Goal: Contribute content: Contribute content

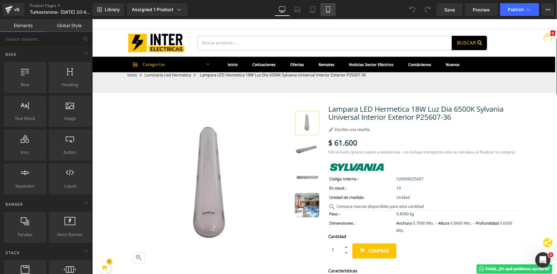
click at [329, 9] on icon at bounding box center [328, 9] width 6 height 6
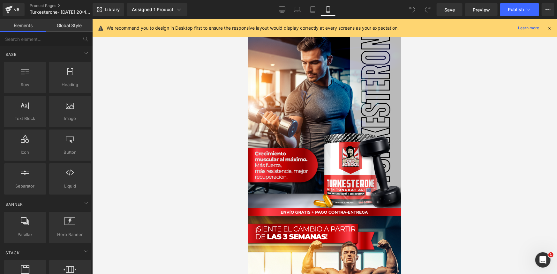
click at [548, 29] on icon at bounding box center [549, 28] width 6 height 6
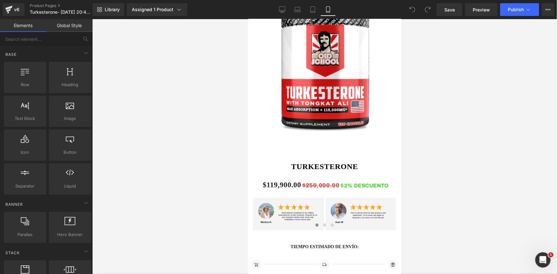
scroll to position [406, 0]
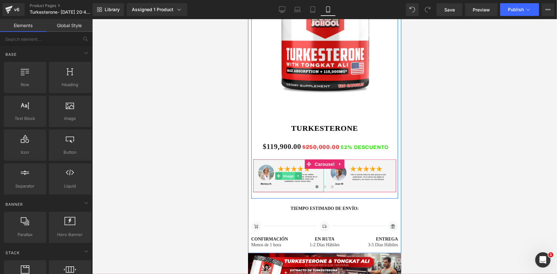
click at [288, 176] on span "Image" at bounding box center [287, 176] width 13 height 8
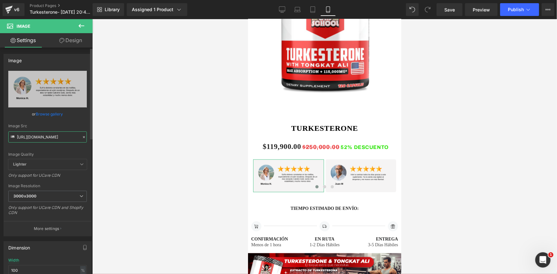
drag, startPoint x: 16, startPoint y: 136, endPoint x: 79, endPoint y: 134, distance: 62.6
click at [79, 134] on input "[URL][DOMAIN_NAME]" at bounding box center [47, 136] width 79 height 11
paste input "[DOMAIN_NAME][URL]"
type input "[URL][DOMAIN_NAME]"
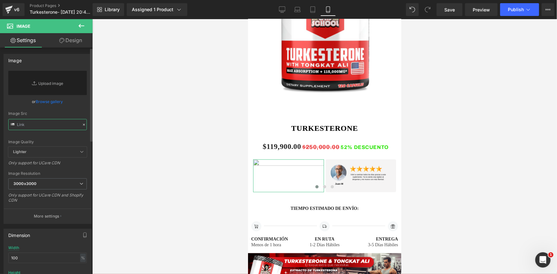
click at [27, 123] on input "text" at bounding box center [47, 124] width 79 height 11
paste input "[URL][DOMAIN_NAME]"
type input "[URL][DOMAIN_NAME]"
click at [37, 125] on input "text" at bounding box center [47, 124] width 79 height 11
paste input "[URL][DOMAIN_NAME]"
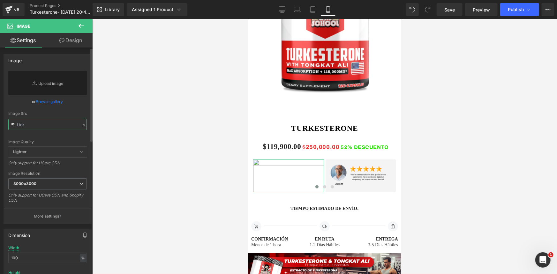
type input "[URL][DOMAIN_NAME]"
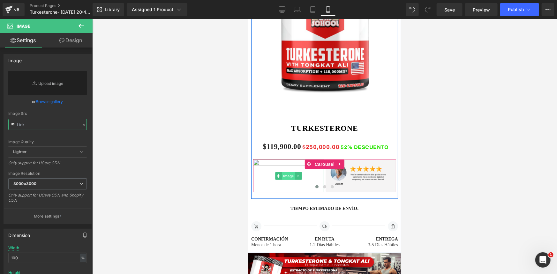
click at [283, 176] on span "Image" at bounding box center [287, 176] width 13 height 8
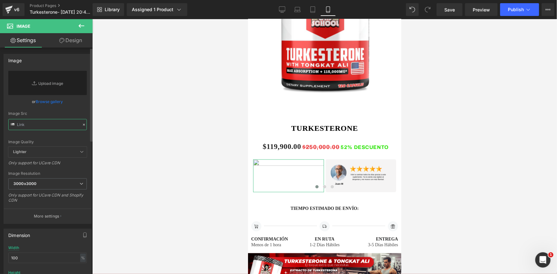
click at [33, 124] on input "text" at bounding box center [47, 124] width 79 height 11
paste input "[URL][DOMAIN_NAME]"
type input "[URL][DOMAIN_NAME]"
click at [34, 124] on input "text" at bounding box center [47, 124] width 79 height 11
paste input "[URL][DOMAIN_NAME]"
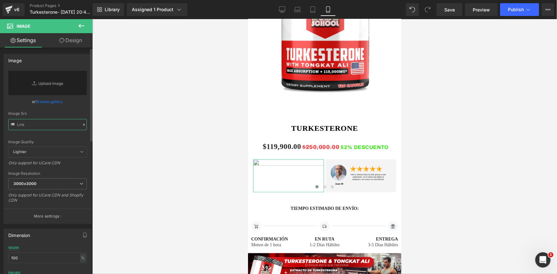
type input "[URL][DOMAIN_NAME]"
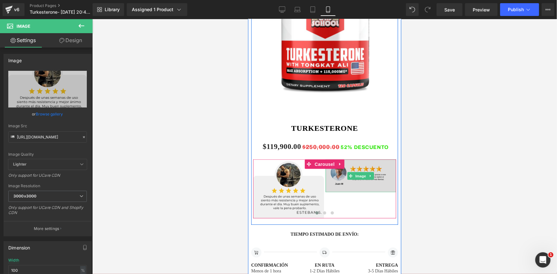
click at [364, 184] on img at bounding box center [360, 175] width 71 height 33
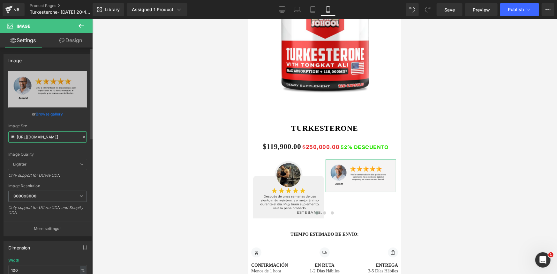
drag, startPoint x: 16, startPoint y: 136, endPoint x: 87, endPoint y: 140, distance: 71.6
click at [87, 140] on div "[URL][DOMAIN_NAME] Replace Image Upload image or Browse gallery Image Src [URL]…" at bounding box center [47, 153] width 87 height 165
paste input "ynN2rpSR/5"
type input "[URL][DOMAIN_NAME]"
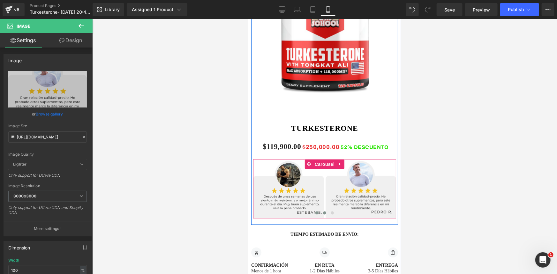
click at [323, 212] on span at bounding box center [324, 212] width 3 height 3
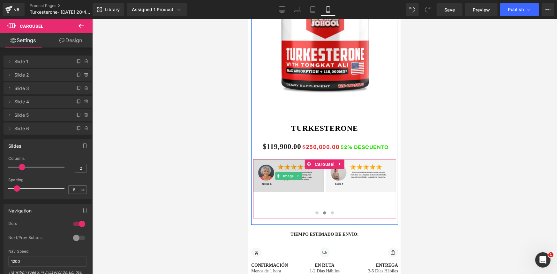
click at [293, 182] on img at bounding box center [288, 175] width 71 height 33
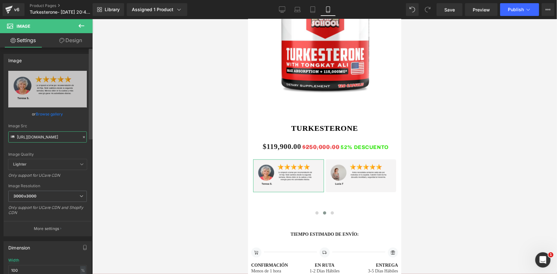
scroll to position [0, 2]
drag, startPoint x: 17, startPoint y: 136, endPoint x: 93, endPoint y: 140, distance: 75.8
click at [93, 140] on div "Image You are previewing how the will restyle your page. You can not edit Eleme…" at bounding box center [278, 142] width 557 height 285
paste input "8nQYf7NW/[DOMAIN_NAME]"
type input "[URL][DOMAIN_NAME]"
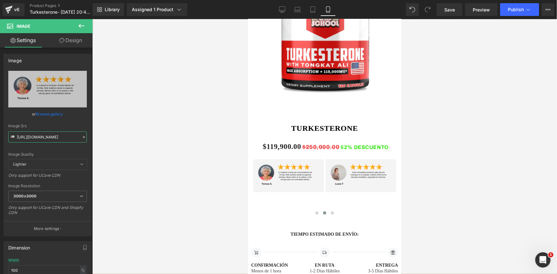
scroll to position [0, 0]
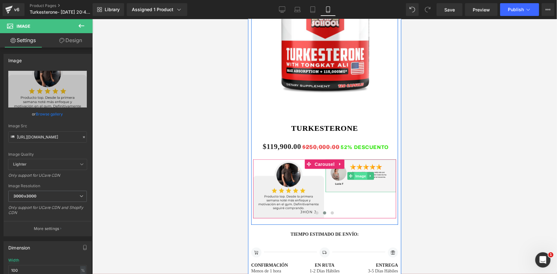
click at [361, 176] on span "Image" at bounding box center [360, 176] width 13 height 8
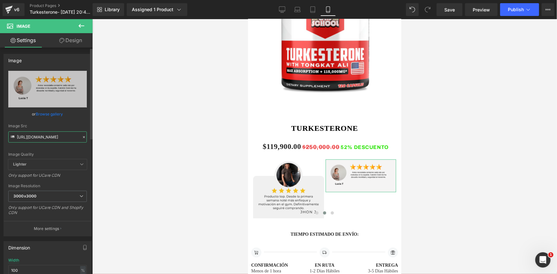
drag, startPoint x: 17, startPoint y: 135, endPoint x: 85, endPoint y: 136, distance: 68.6
click at [85, 136] on div "[URL][DOMAIN_NAME] Replace Image Upload image or Browse gallery Image Src [URL]…" at bounding box center [47, 153] width 87 height 165
paste input "99D2PJrS/3"
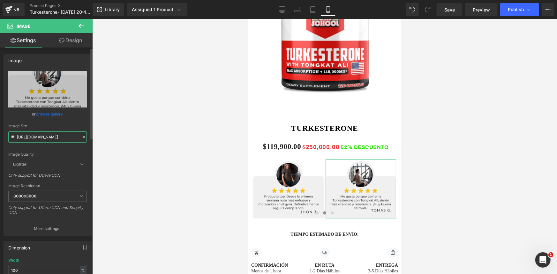
type input "[URL][DOMAIN_NAME]"
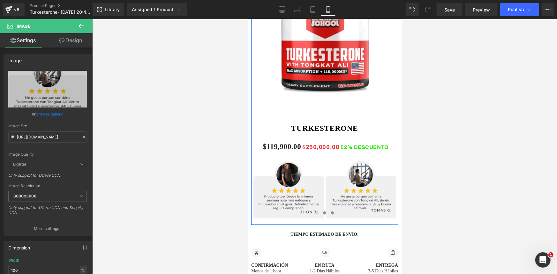
click at [330, 213] on span at bounding box center [331, 212] width 3 height 3
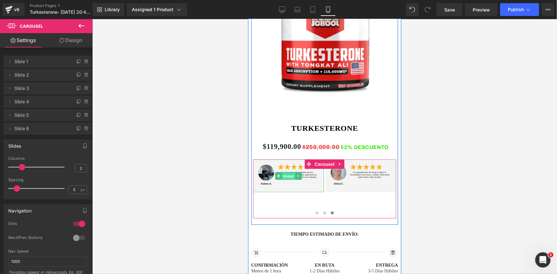
click at [289, 176] on span "Image" at bounding box center [287, 176] width 13 height 8
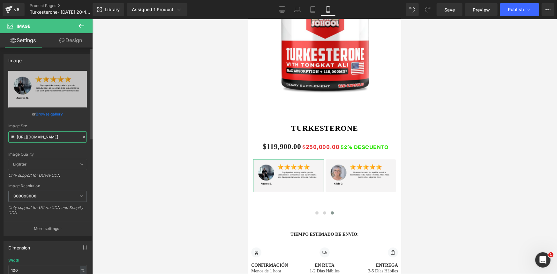
drag, startPoint x: 16, startPoint y: 136, endPoint x: 84, endPoint y: 137, distance: 68.3
click at [84, 137] on input "[URL][DOMAIN_NAME]" at bounding box center [47, 136] width 79 height 11
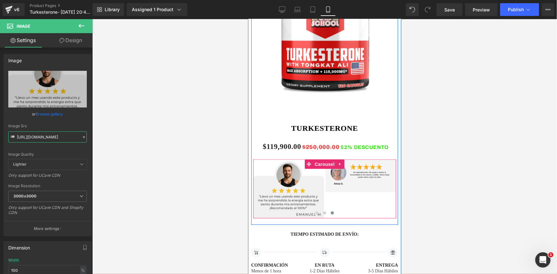
type input "[URL][DOMAIN_NAME]"
drag, startPoint x: 360, startPoint y: 176, endPoint x: 355, endPoint y: 178, distance: 5.6
click at [360, 176] on span "Image" at bounding box center [360, 176] width 13 height 8
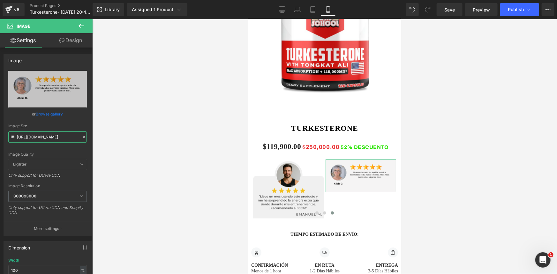
scroll to position [0, 3]
drag, startPoint x: 17, startPoint y: 135, endPoint x: 93, endPoint y: 137, distance: 76.0
click at [93, 137] on div "Image You are previewing how the will restyle your page. You can not edit Eleme…" at bounding box center [278, 142] width 557 height 285
paste input "Kxcs3PWC/"
type input "[URL][DOMAIN_NAME]"
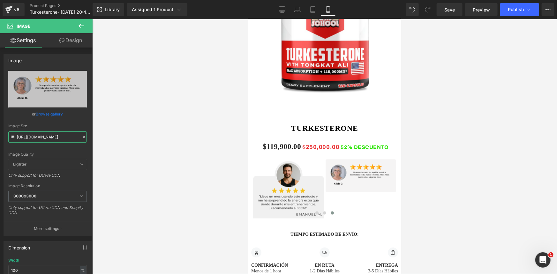
scroll to position [0, 0]
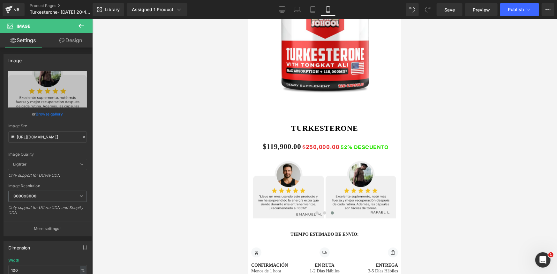
click at [426, 198] on div at bounding box center [324, 146] width 465 height 255
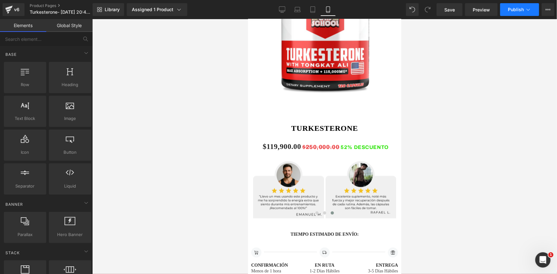
click at [530, 8] on icon at bounding box center [528, 9] width 6 height 6
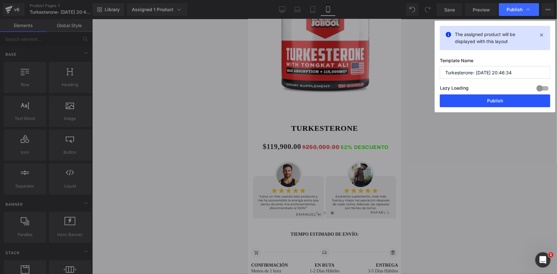
drag, startPoint x: 498, startPoint y: 99, endPoint x: 133, endPoint y: 39, distance: 370.0
click at [498, 99] on button "Publish" at bounding box center [495, 100] width 110 height 13
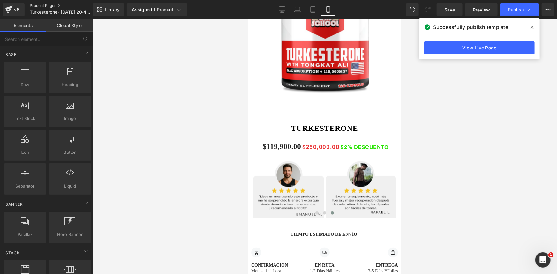
click at [45, 4] on link "Product Pages" at bounding box center [66, 5] width 73 height 5
